Goal: Navigation & Orientation: Find specific page/section

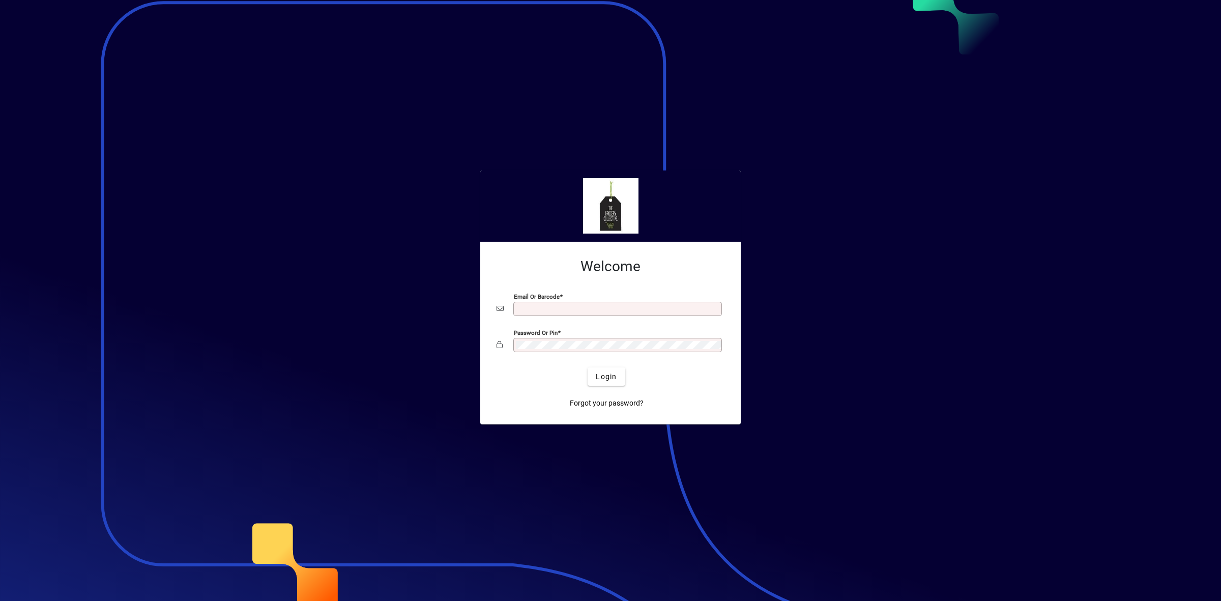
type input "**********"
click at [606, 380] on span "Login" at bounding box center [606, 376] width 21 height 11
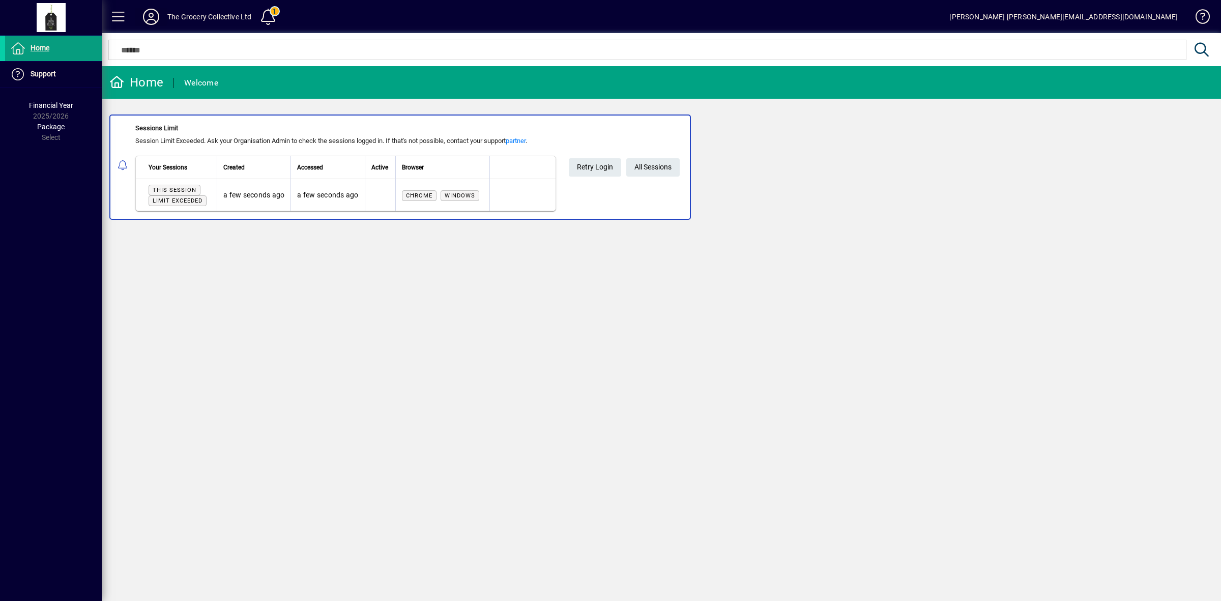
click at [154, 23] on icon at bounding box center [151, 17] width 20 height 16
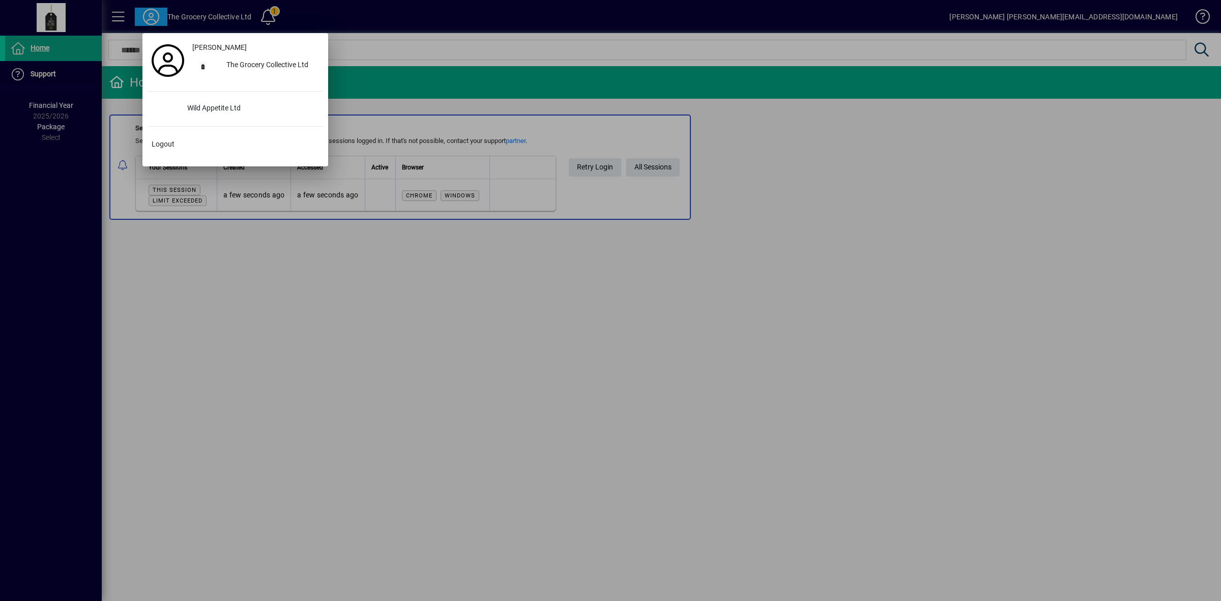
click at [151, 15] on div at bounding box center [610, 300] width 1221 height 601
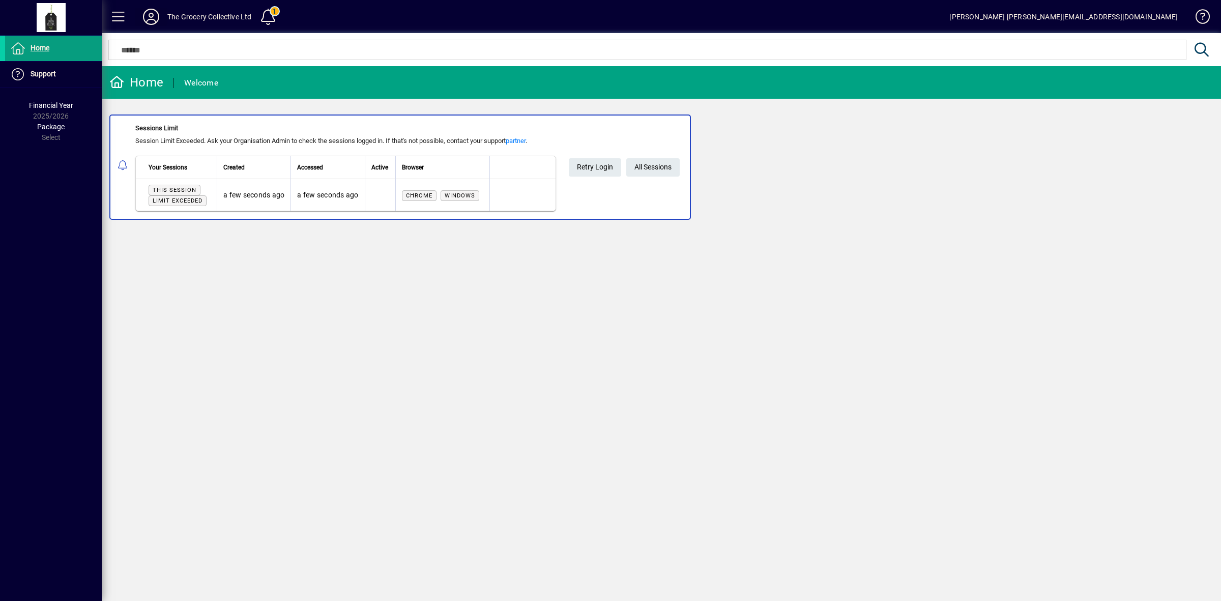
click at [151, 13] on icon at bounding box center [151, 17] width 20 height 16
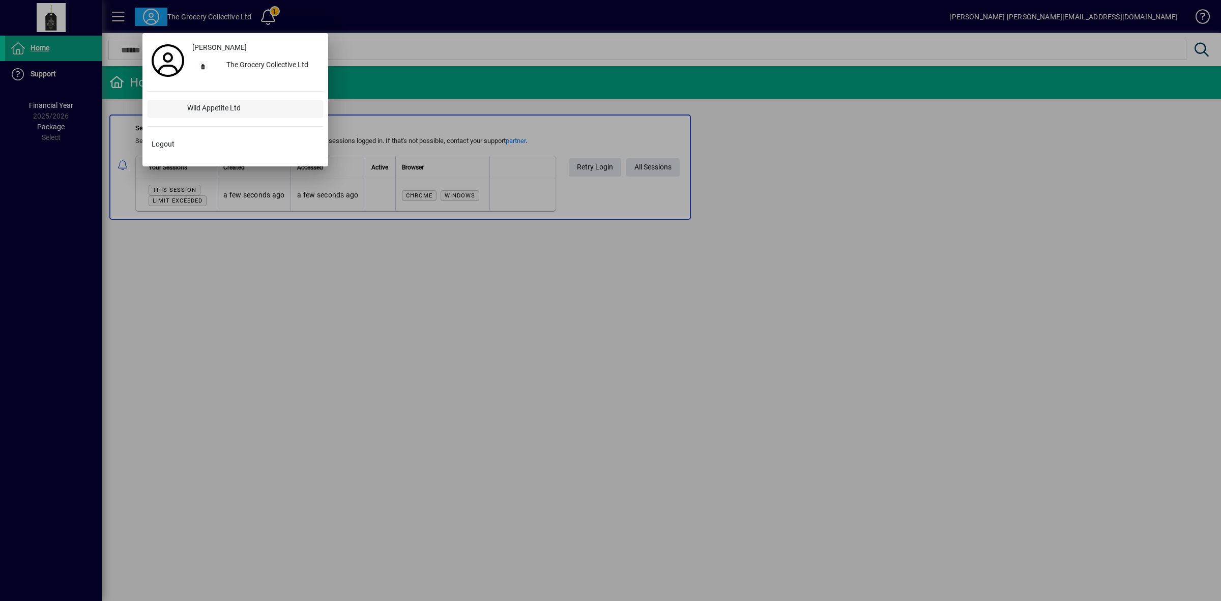
click at [206, 112] on div "Wild Appetite Ltd" at bounding box center [251, 109] width 144 height 18
